Goal: Transaction & Acquisition: Purchase product/service

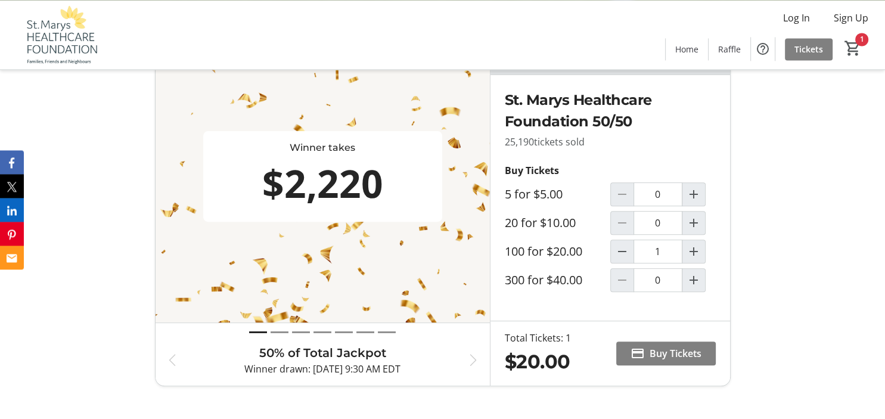
scroll to position [409, 0]
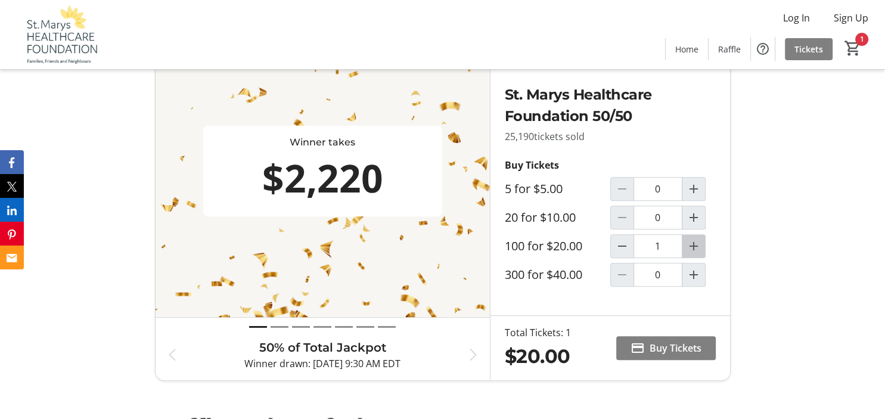
click at [692, 247] on mat-icon "Increment by one" at bounding box center [693, 246] width 14 height 14
click at [624, 248] on mat-icon "Decrement by one" at bounding box center [622, 246] width 14 height 14
type input "1"
click at [690, 343] on span "Buy Tickets" at bounding box center [675, 348] width 52 height 14
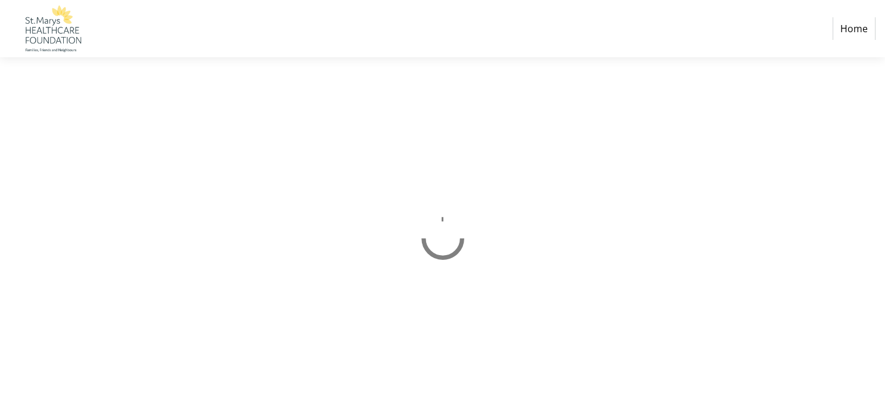
select select "CA"
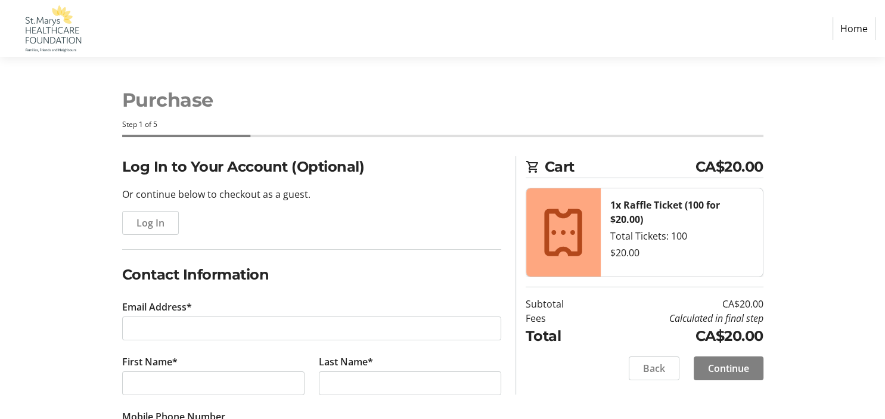
click at [690, 343] on td "CA$20.00" at bounding box center [678, 335] width 169 height 21
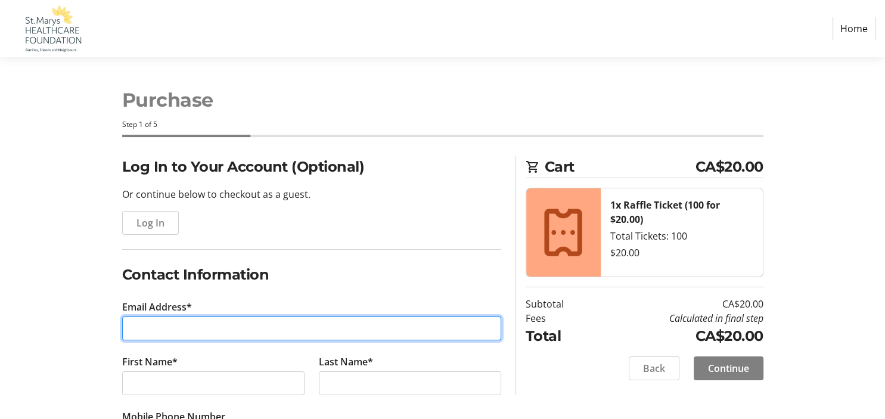
click at [133, 322] on input "Email Address*" at bounding box center [311, 328] width 379 height 24
type input "[EMAIL_ADDRESS][DOMAIN_NAME]"
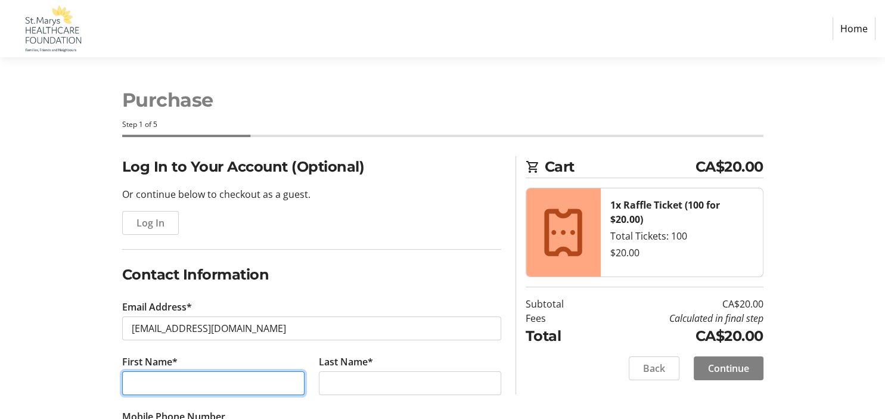
click at [137, 385] on input "First Name*" at bounding box center [213, 383] width 182 height 24
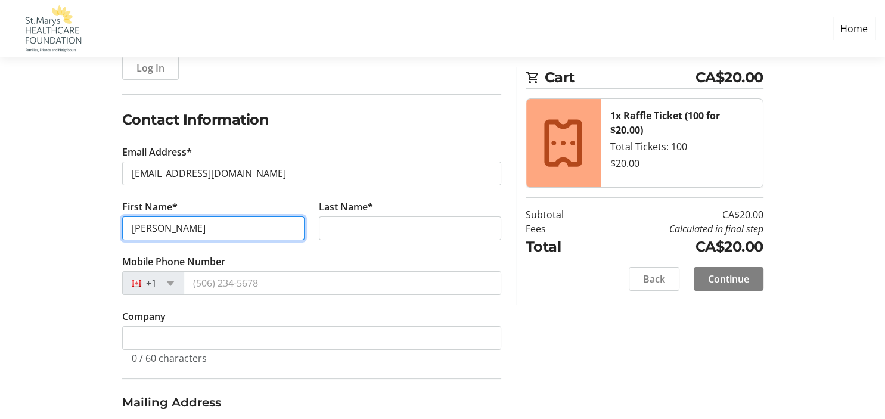
scroll to position [167, 0]
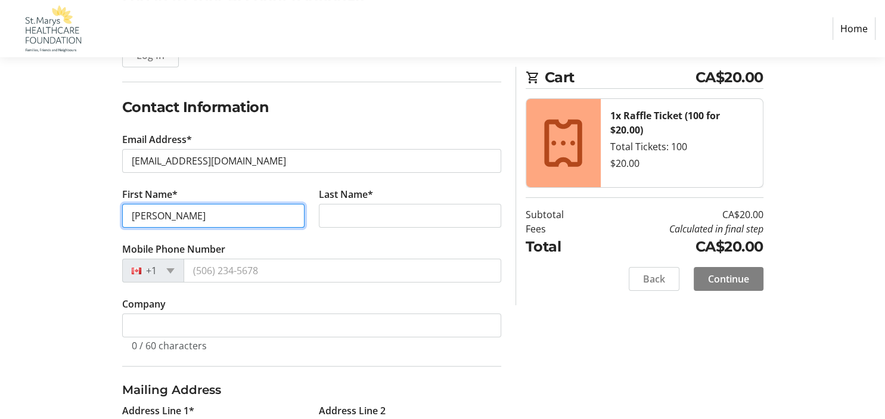
type input "[PERSON_NAME]"
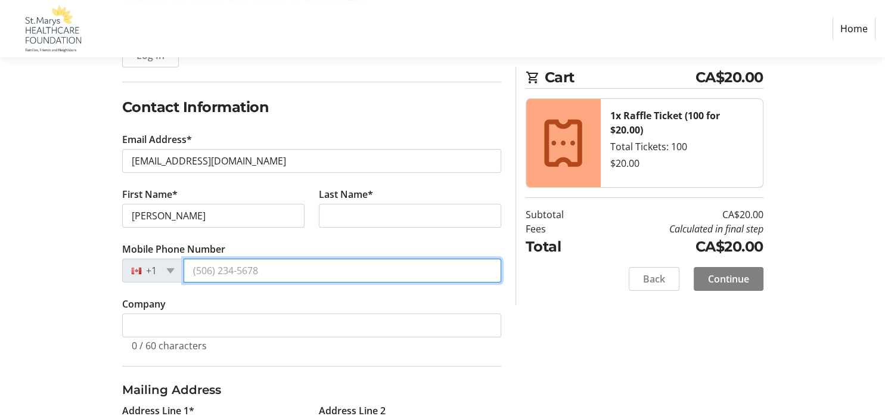
click at [193, 267] on input "Mobile Phone Number" at bounding box center [342, 271] width 318 height 24
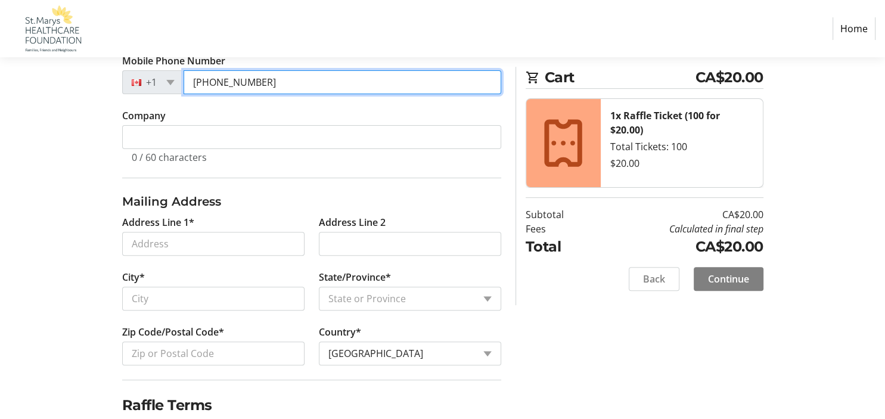
scroll to position [356, 0]
type input "[PHONE_NUMBER]"
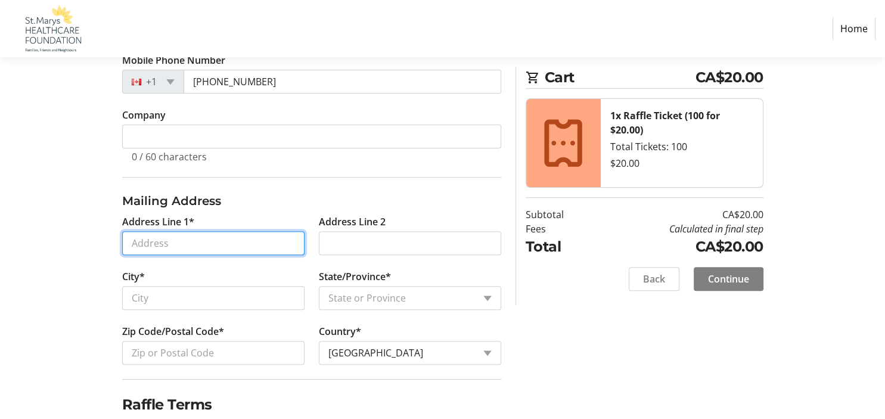
click at [137, 239] on input "Address Line 1*" at bounding box center [213, 243] width 182 height 24
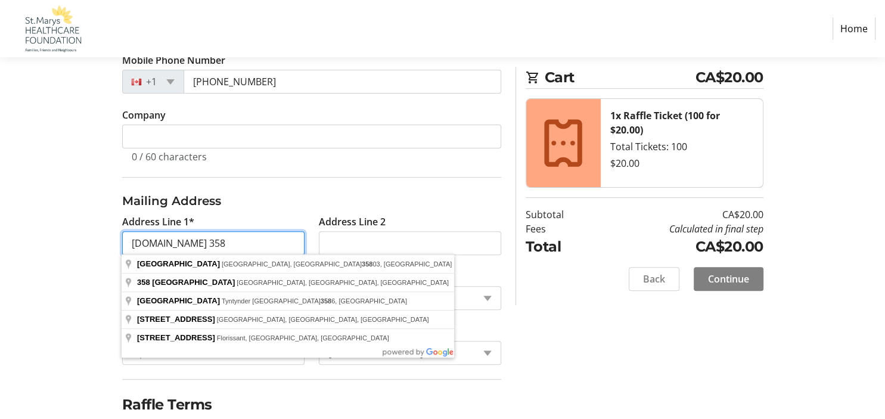
type input "[DOMAIN_NAME] 358"
click at [701, 359] on div "Log In to Your Account (Optional) Or continue below to checkout as a guest. Log…" at bounding box center [442, 162] width 786 height 725
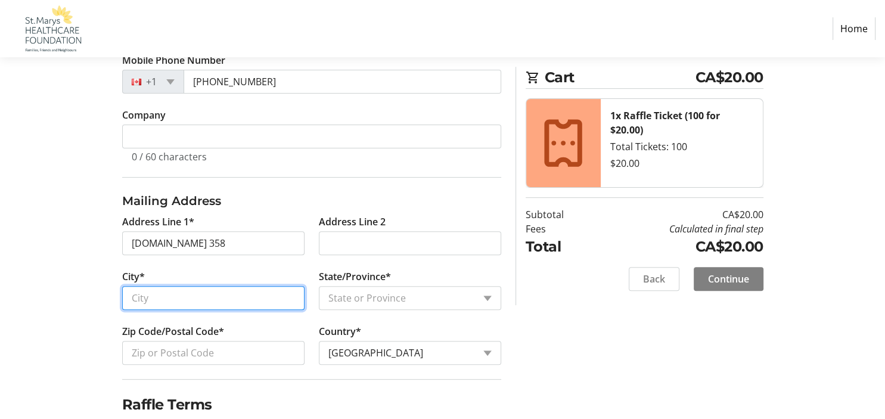
click at [137, 298] on input "City*" at bounding box center [213, 298] width 182 height 24
type input "St.Marys"
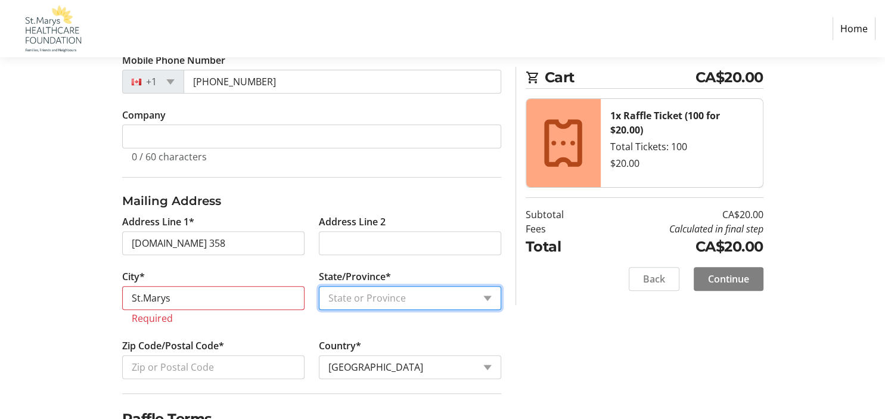
click at [319, 286] on select "State or Province State or Province [GEOGRAPHIC_DATA] [GEOGRAPHIC_DATA] [GEOGRA…" at bounding box center [410, 298] width 182 height 24
select select "ON"
click option "[GEOGRAPHIC_DATA]" at bounding box center [0, 0] width 0 height 0
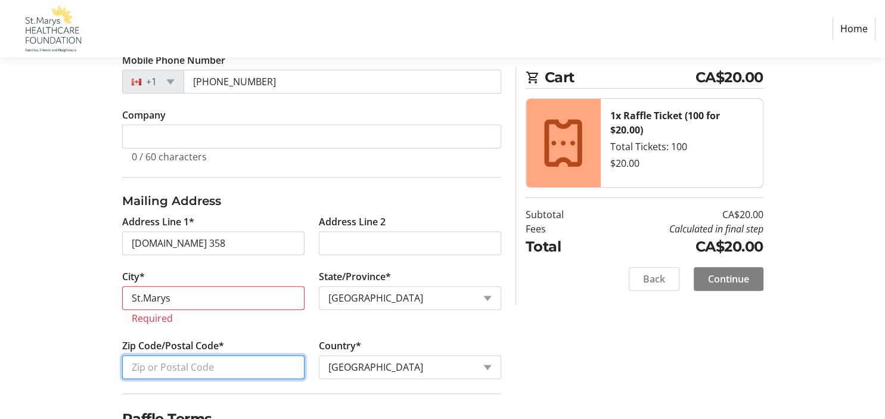
click at [137, 363] on input "Zip Code/Postal Code*" at bounding box center [213, 367] width 182 height 24
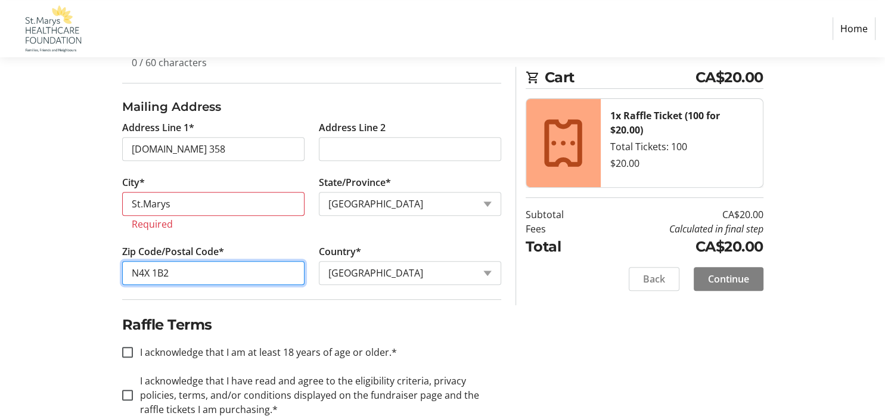
scroll to position [474, 0]
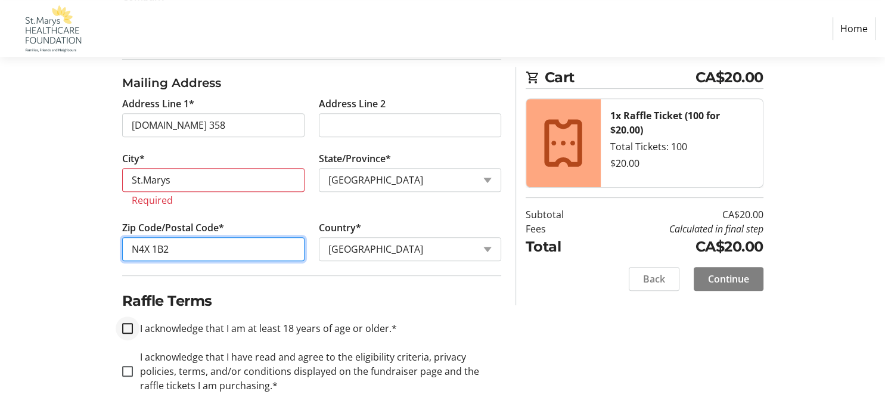
type input "N4X 1B2"
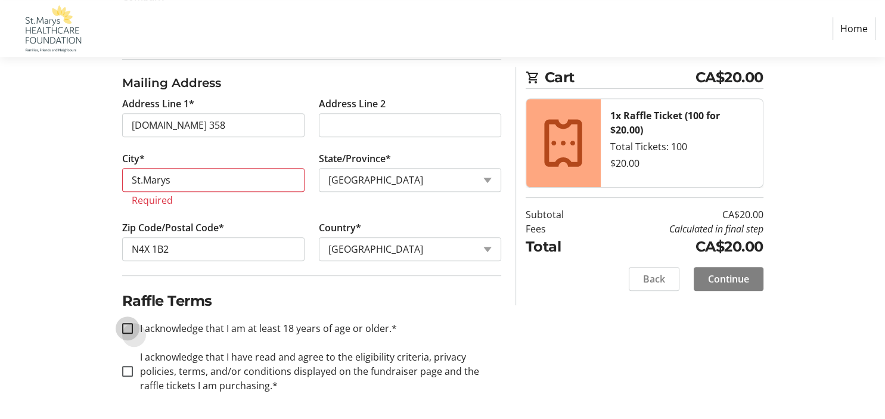
click at [123, 326] on input "I acknowledge that I am at least 18 years of age or older.*" at bounding box center [127, 328] width 11 height 11
checkbox input "true"
click at [130, 370] on input "I acknowledge that I have read and agree to the eligibility criteria, privacy p…" at bounding box center [127, 371] width 11 height 11
checkbox input "true"
click at [755, 285] on span at bounding box center [728, 279] width 70 height 29
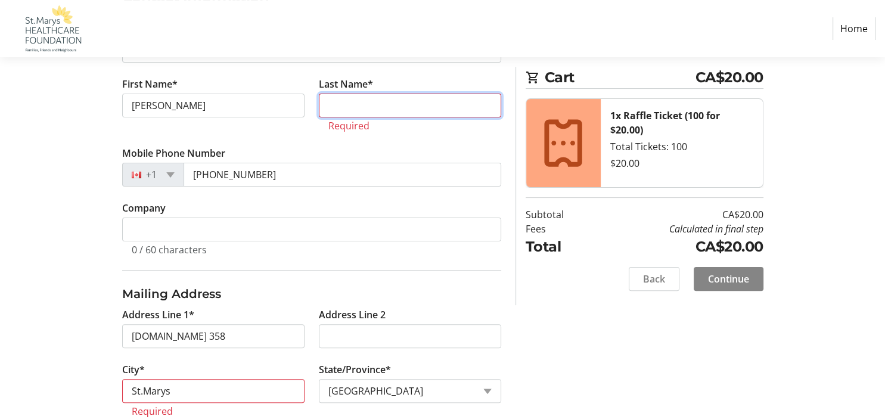
scroll to position [277, 0]
